Goal: Complete application form

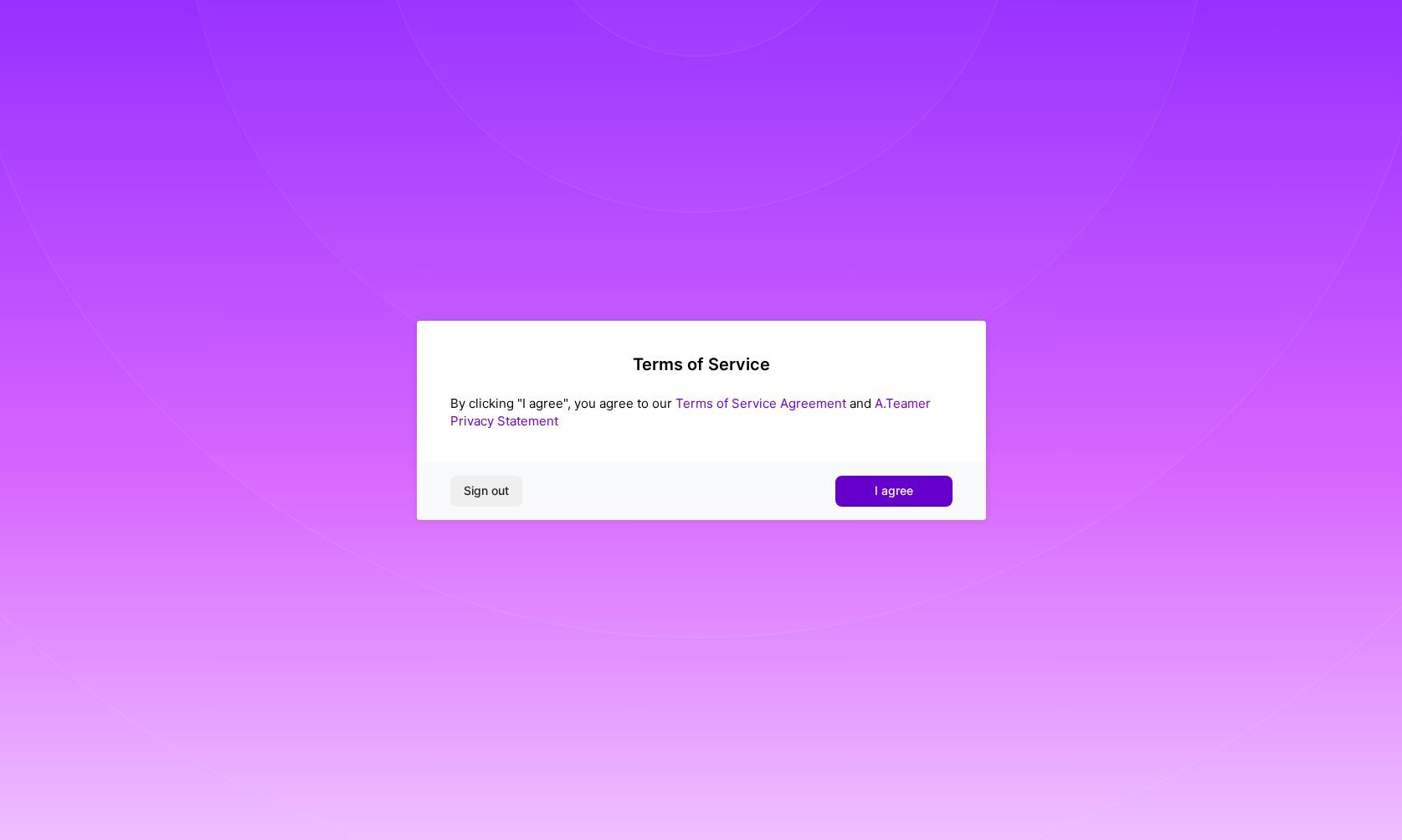
click at [870, 488] on button "I agree" at bounding box center [894, 490] width 118 height 30
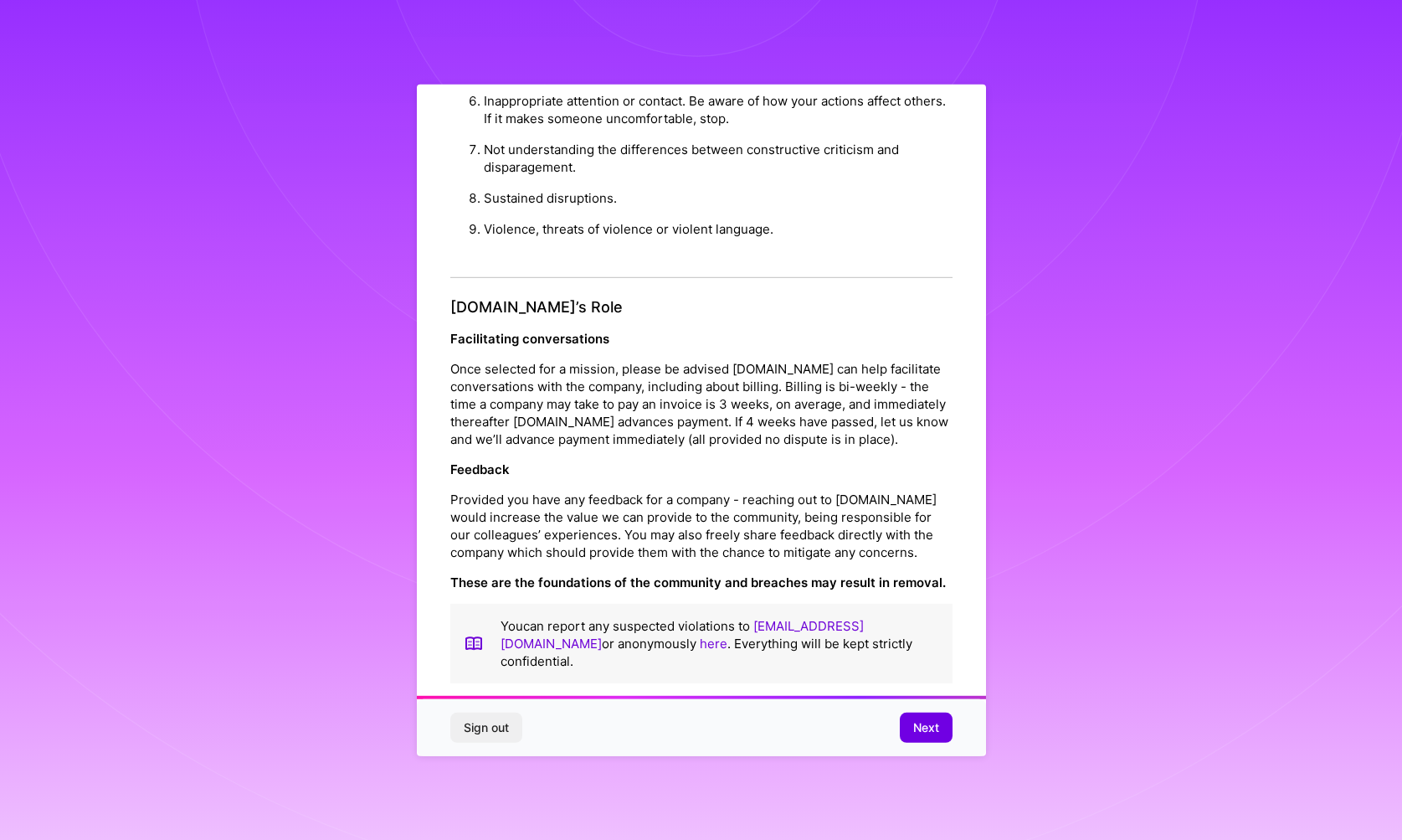
scroll to position [1737, 0]
click at [917, 726] on span "Next" at bounding box center [926, 727] width 26 height 17
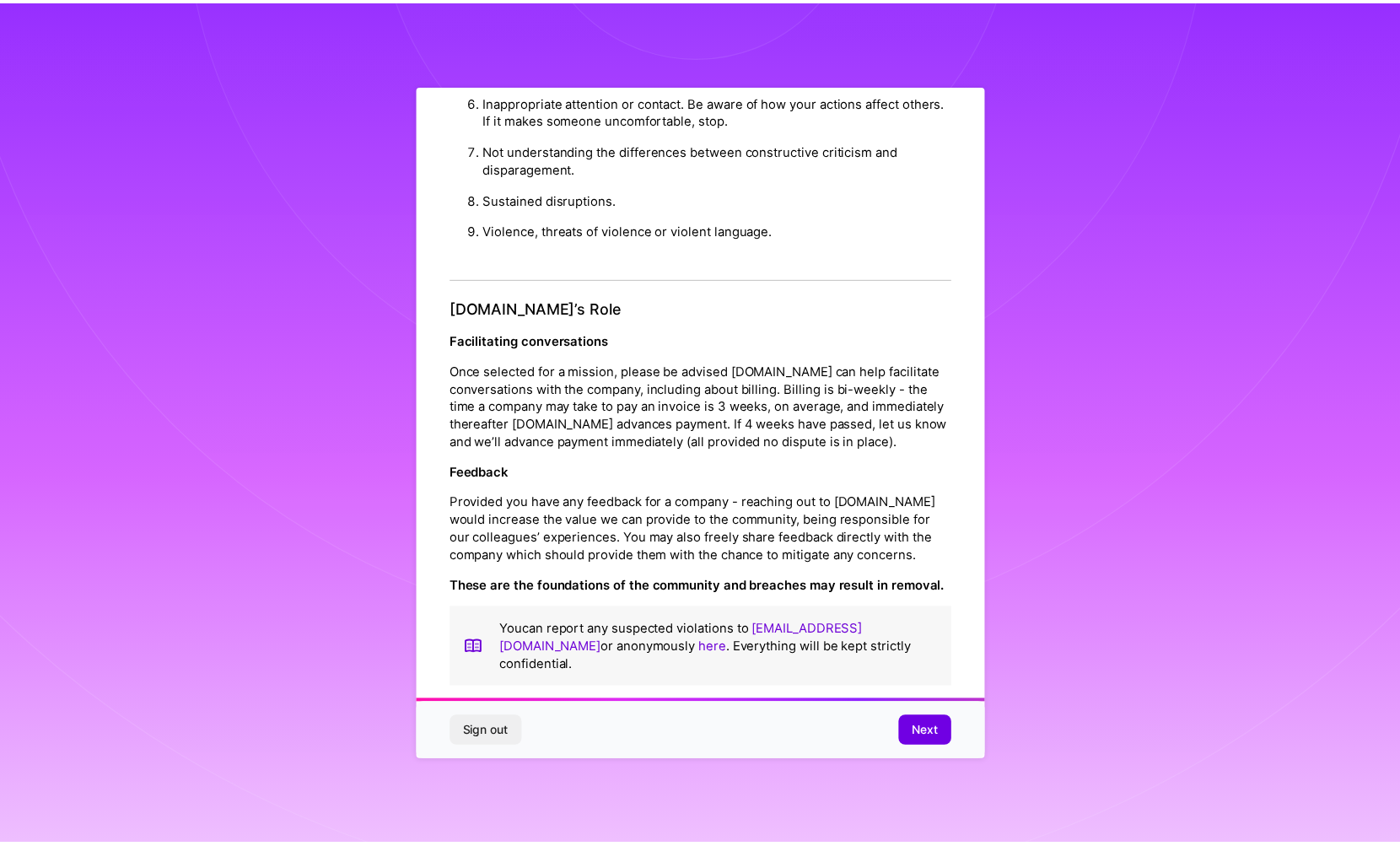
scroll to position [0, 0]
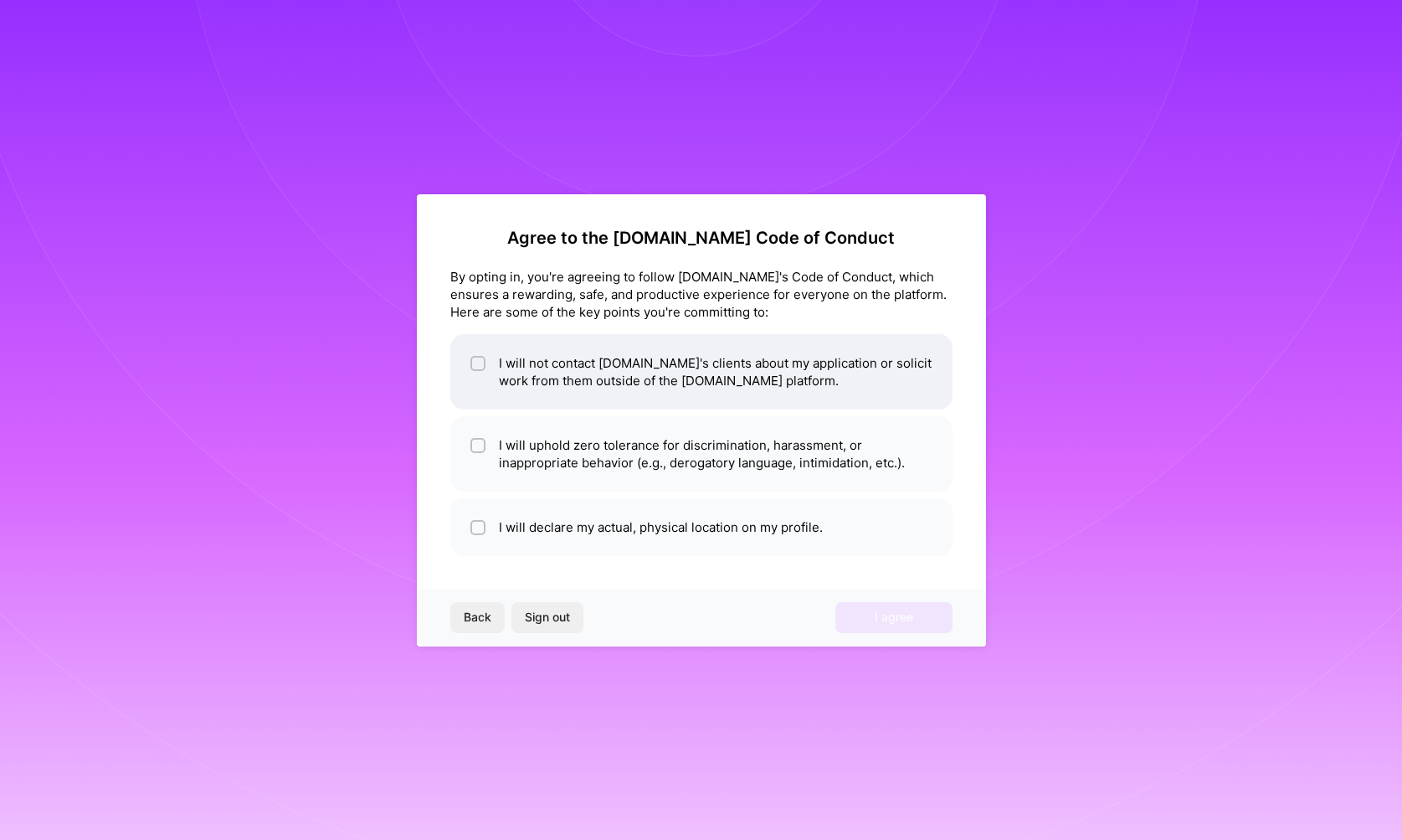
click at [737, 397] on li "I will not contact [DOMAIN_NAME]'s clients about my application or solicit work…" at bounding box center [701, 372] width 503 height 76
checkbox input "true"
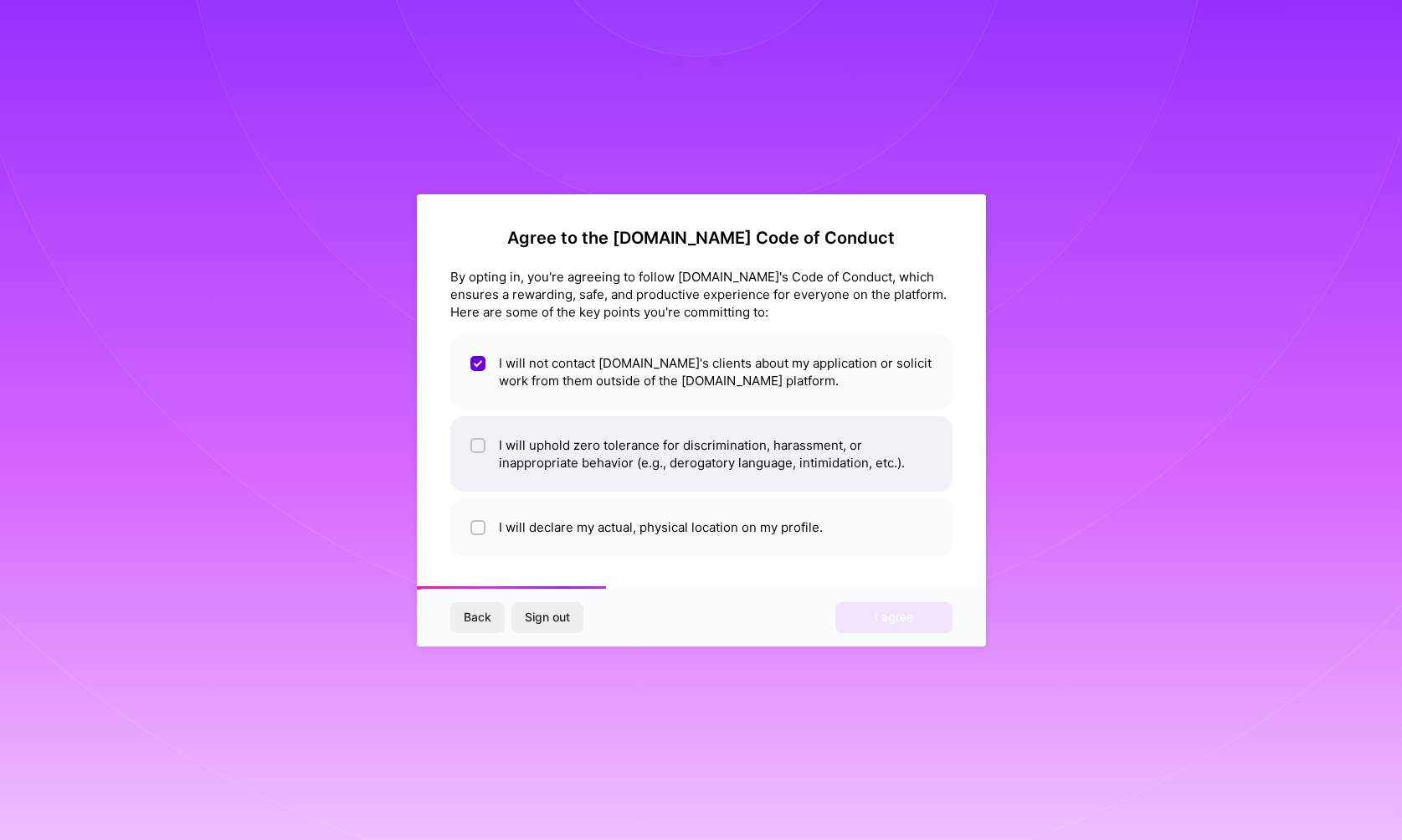
click at [738, 445] on li "I will uphold zero tolerance for discrimination, harassment, or inappropriate b…" at bounding box center [701, 454] width 503 height 76
checkbox input "true"
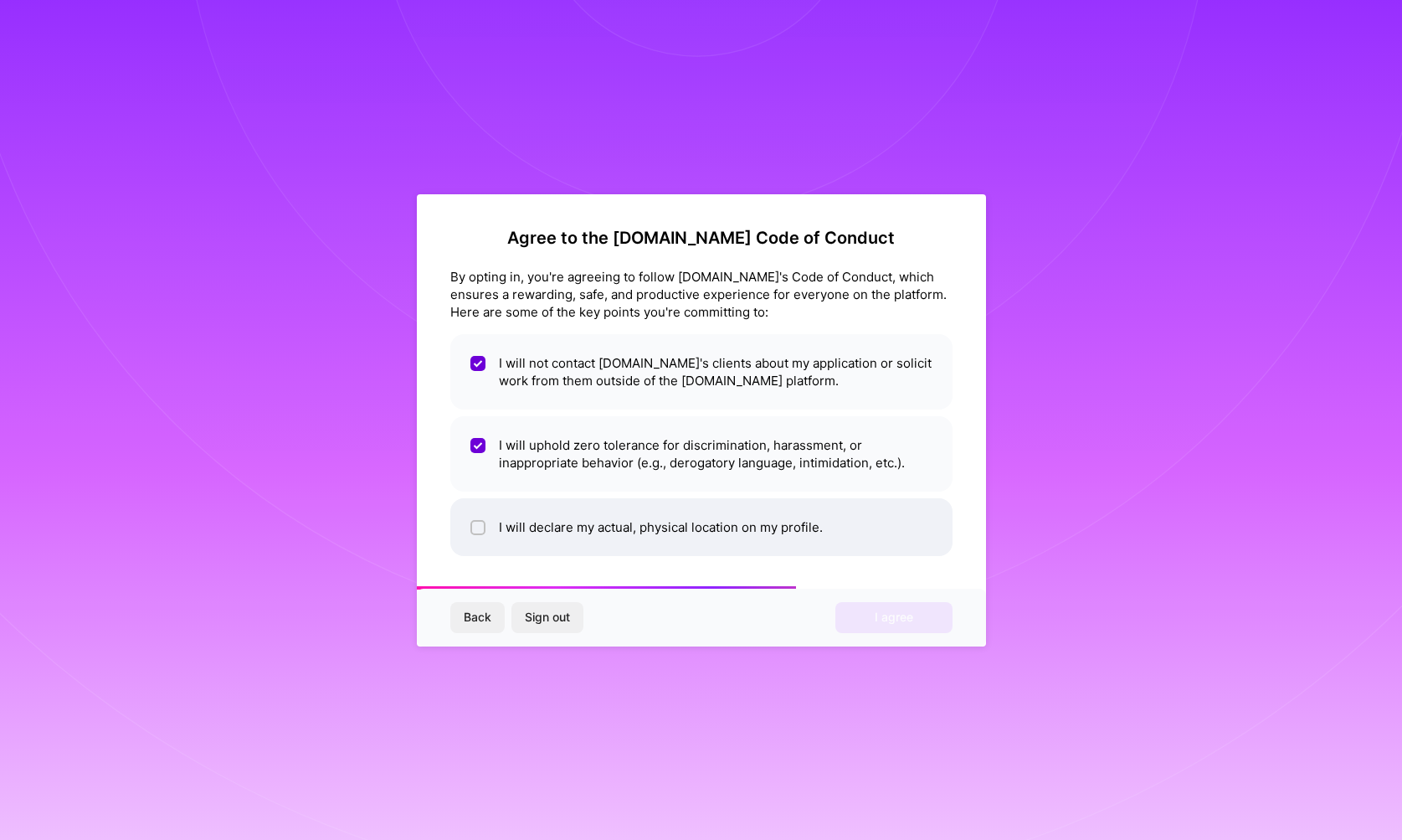
click at [776, 519] on li "I will declare my actual, physical location on my profile." at bounding box center [701, 526] width 503 height 57
checkbox input "true"
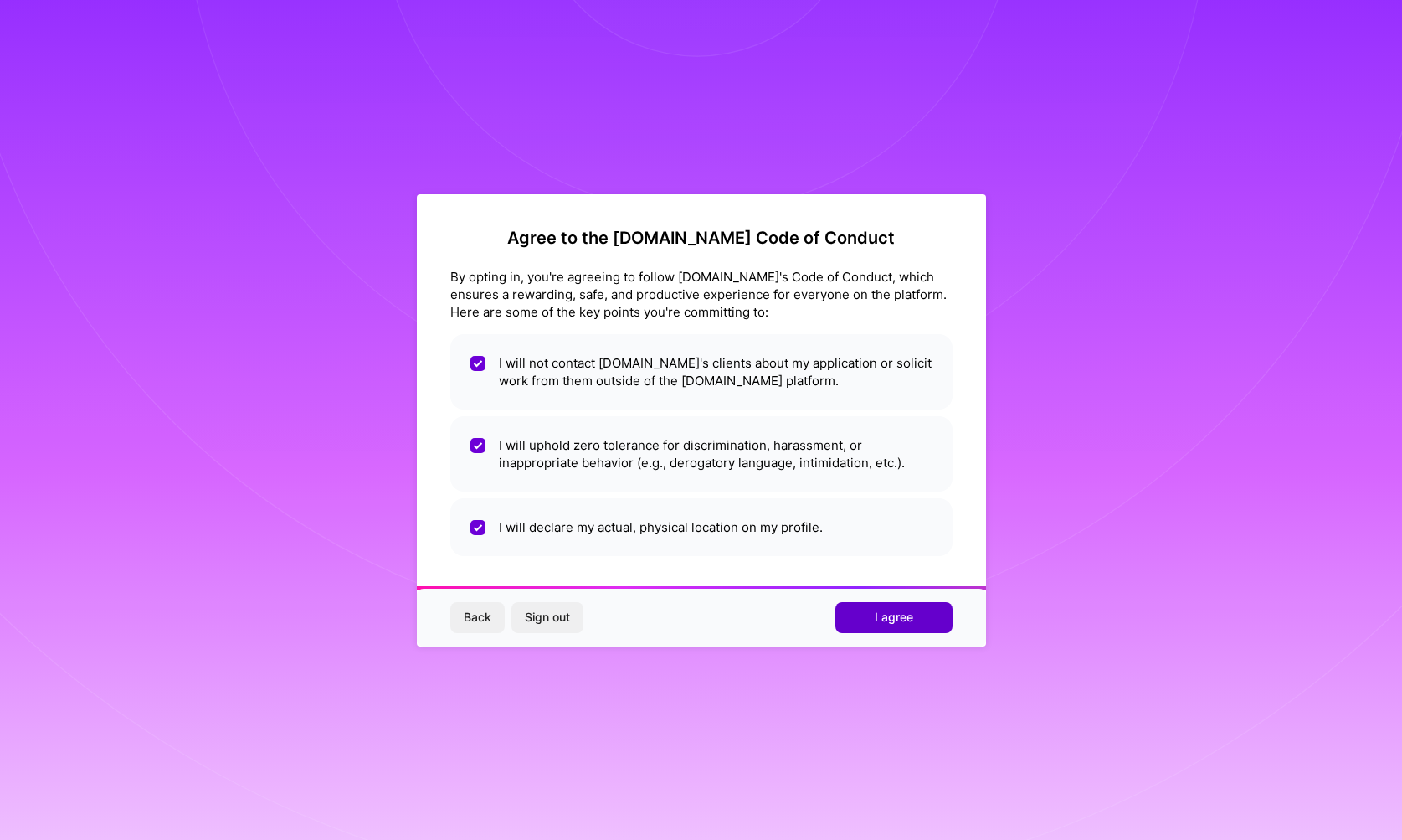
click at [893, 620] on span "I agree" at bounding box center [894, 616] width 39 height 17
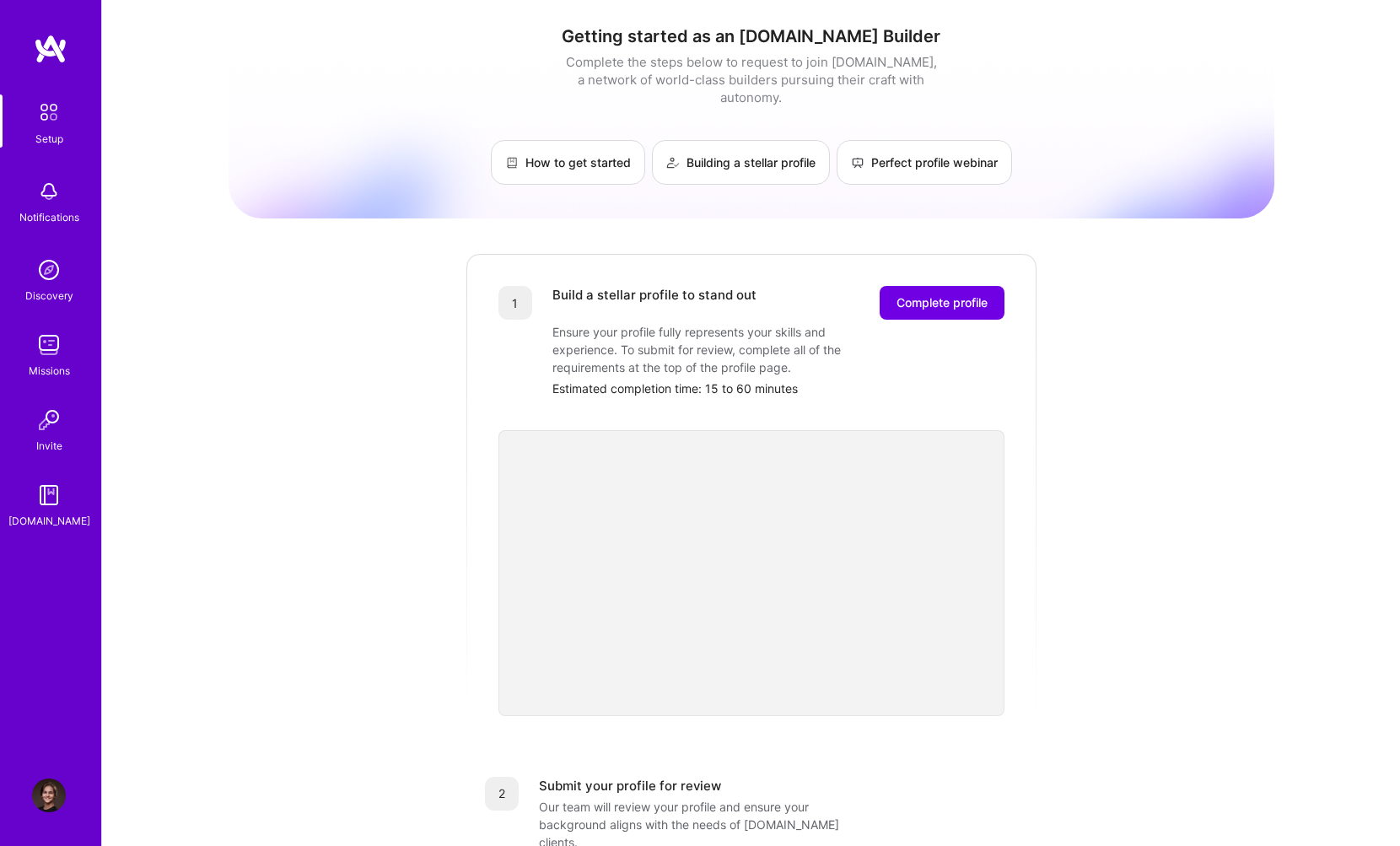
click at [374, 350] on div "Getting started as an [DOMAIN_NAME] Builder Complete the steps below to request…" at bounding box center [751, 658] width 1046 height 1292
